Goal: Task Accomplishment & Management: Manage account settings

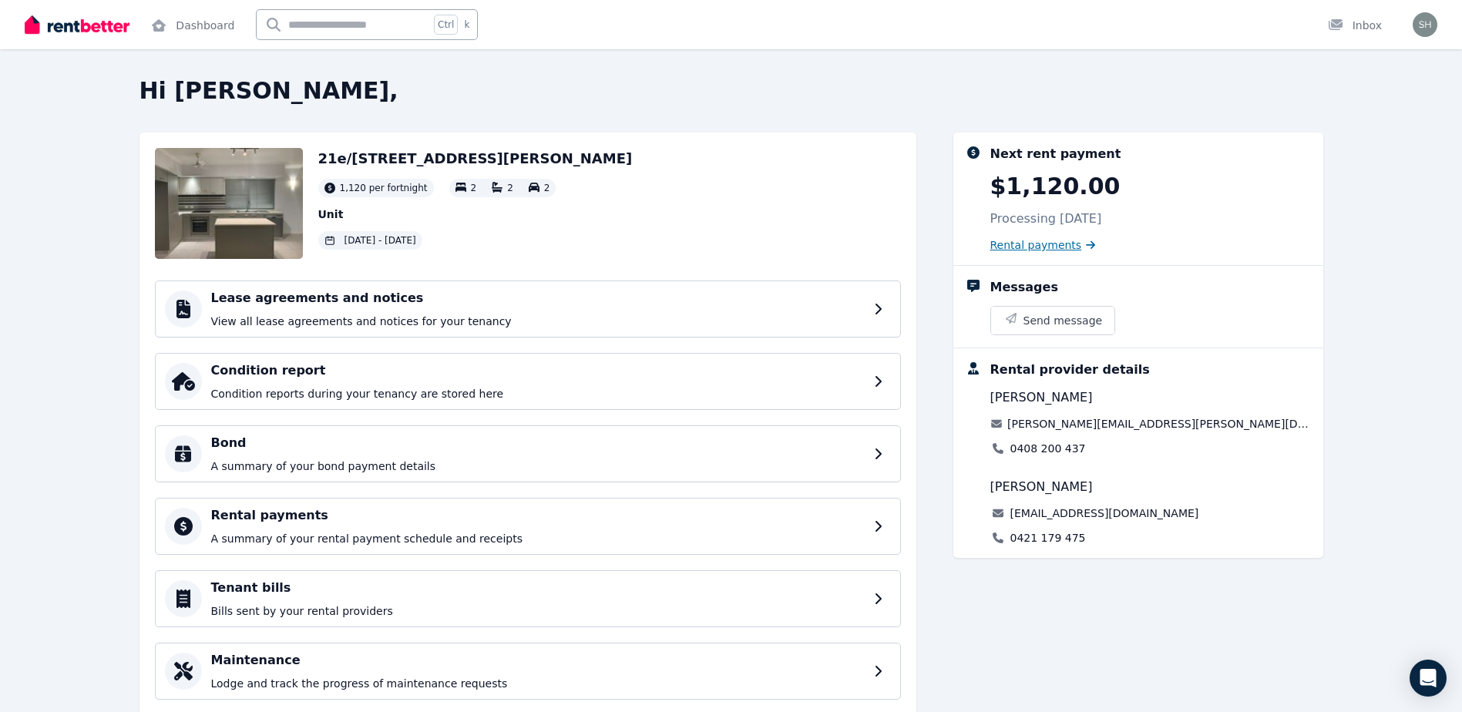
click at [1010, 245] on span "Rental payments" at bounding box center [1037, 244] width 92 height 15
